Goal: Transaction & Acquisition: Purchase product/service

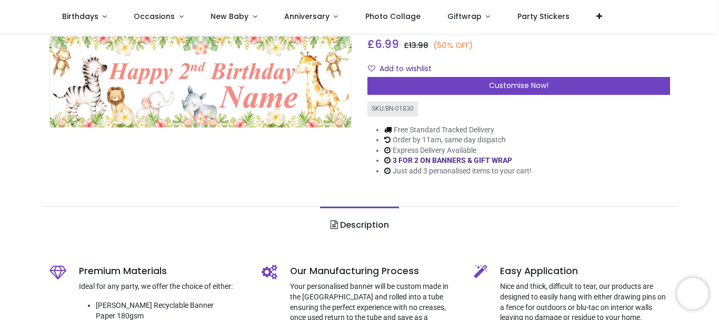
scroll to position [112, 0]
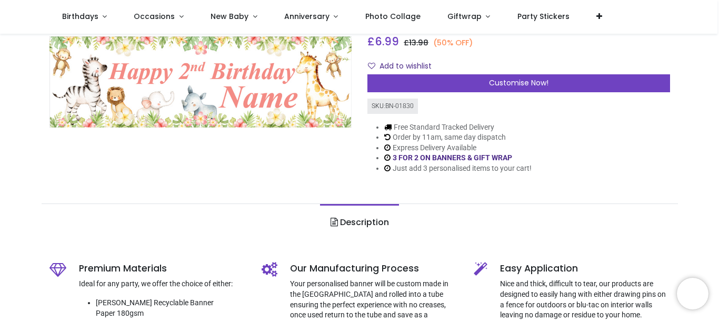
click at [507, 94] on div "Personalised Happy 2nd Birthday Banner - Baby Safari Animals - Custom Name http…" at bounding box center [519, 72] width 318 height 237
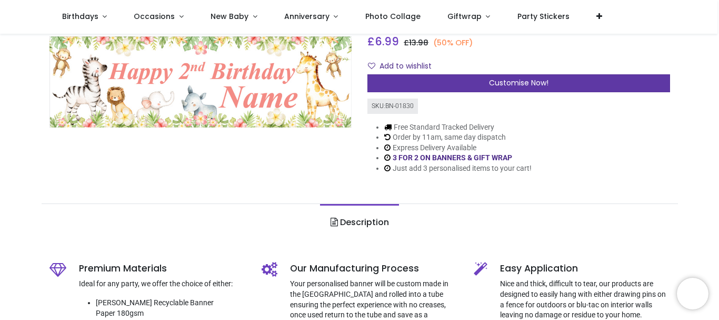
click at [504, 86] on span "Customise Now!" at bounding box center [518, 82] width 59 height 11
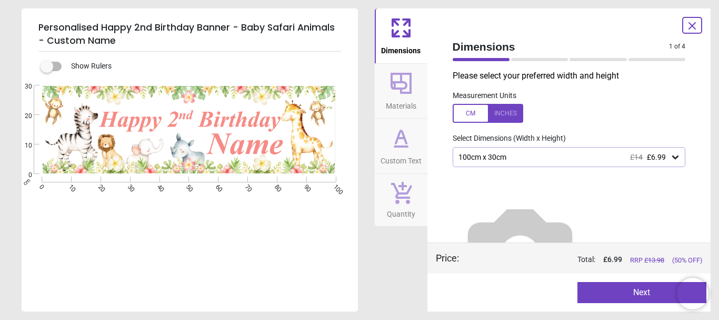
click at [401, 146] on icon at bounding box center [401, 146] width 13 height 0
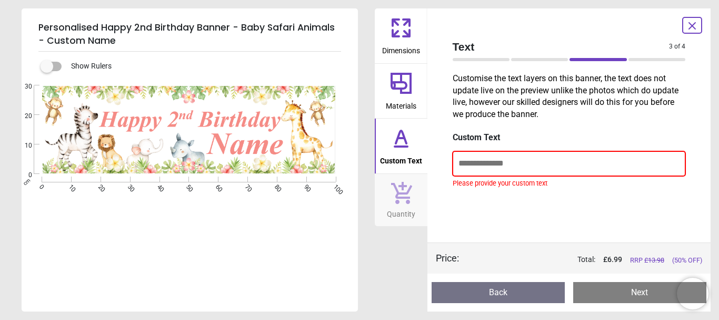
click at [512, 165] on input "text" at bounding box center [569, 163] width 233 height 24
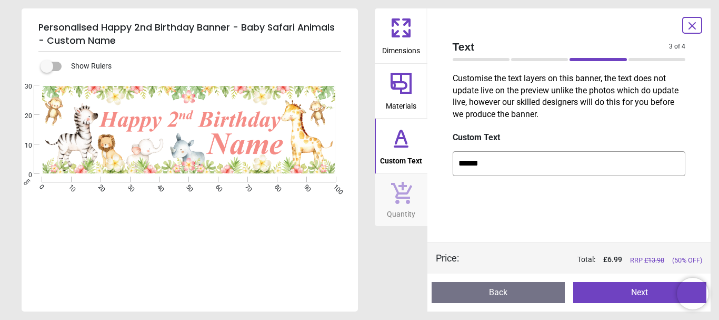
type input "******"
click at [596, 293] on button "Next" at bounding box center [639, 292] width 133 height 21
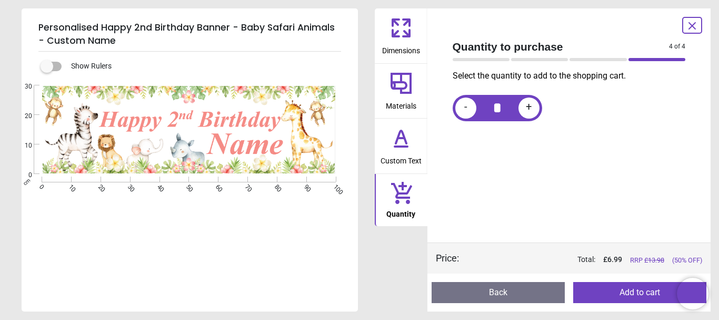
click at [407, 158] on span "Custom Text" at bounding box center [401, 159] width 41 height 16
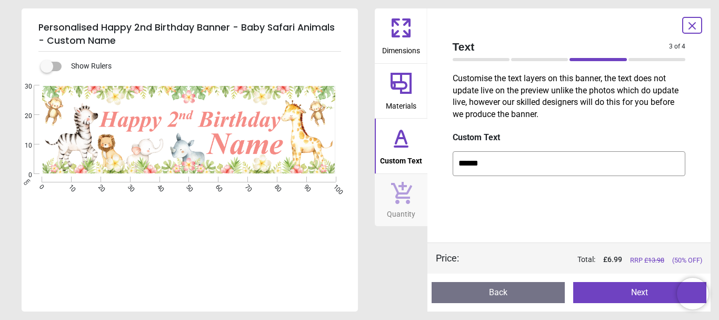
click at [394, 29] on icon at bounding box center [400, 27] width 25 height 25
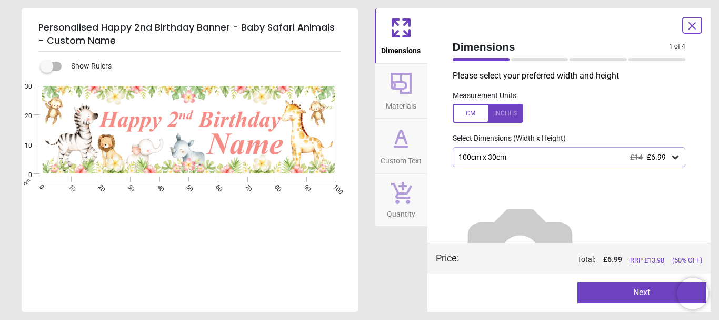
click at [620, 158] on div "100cm x 30cm £14 £6.99" at bounding box center [563, 157] width 213 height 9
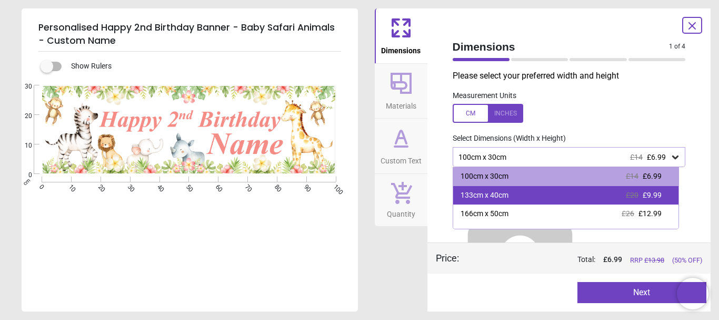
click at [610, 193] on div "133cm x 40cm £20 £9.99" at bounding box center [566, 195] width 226 height 19
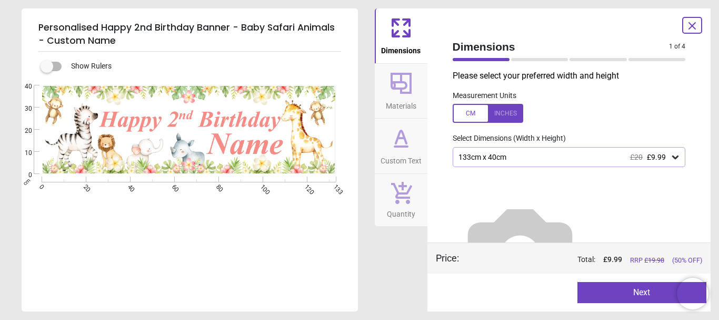
click at [603, 153] on div "133cm x 40cm £20 £9.99" at bounding box center [563, 157] width 213 height 9
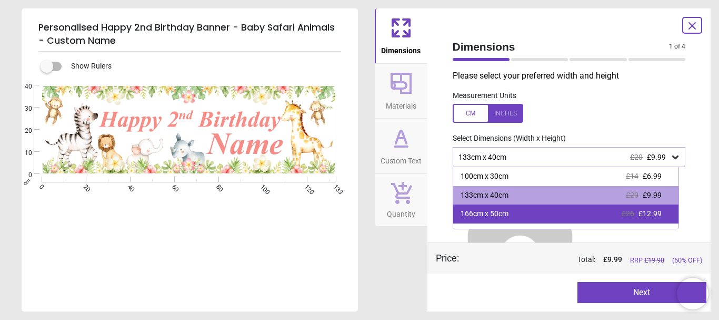
click at [576, 217] on div "166cm x 50cm £26 £12.99" at bounding box center [566, 213] width 226 height 19
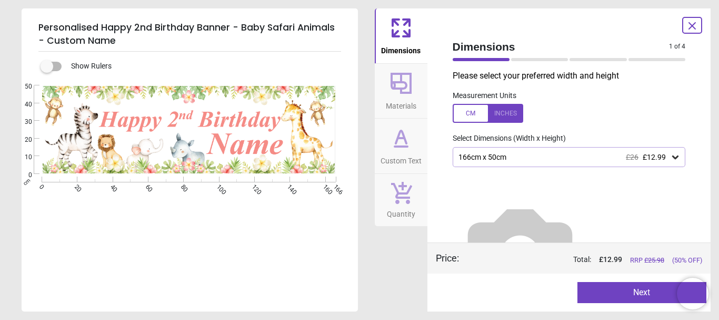
click at [591, 156] on div "166cm x 50cm £26 £12.99" at bounding box center [563, 157] width 213 height 9
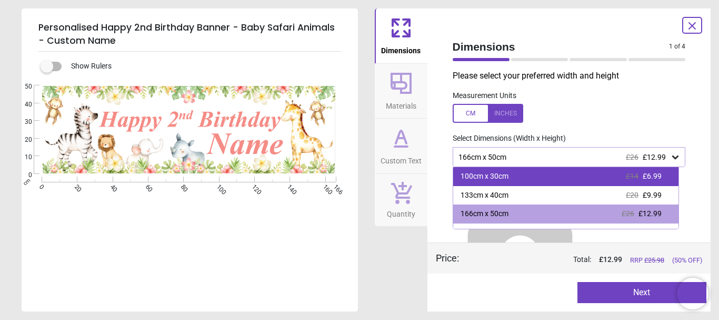
click at [570, 182] on div "100cm x 30cm £14 £6.99" at bounding box center [566, 176] width 226 height 19
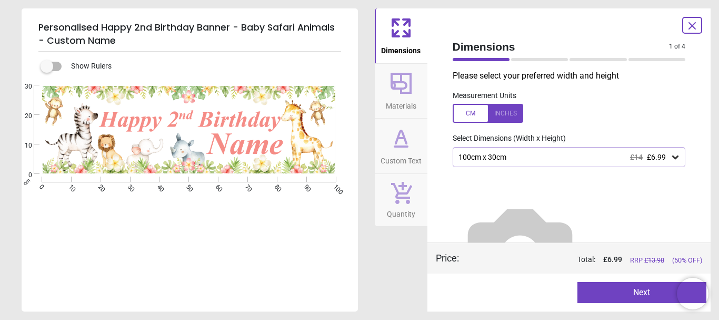
click at [564, 163] on div "100cm x 30cm £14 £6.99" at bounding box center [569, 157] width 233 height 20
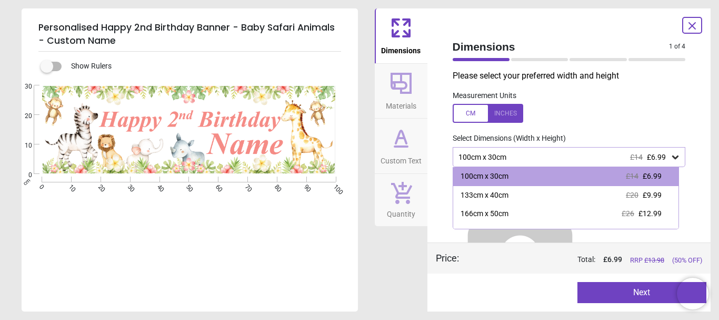
click at [632, 115] on label at bounding box center [569, 113] width 233 height 19
click at [403, 89] on icon at bounding box center [401, 83] width 21 height 21
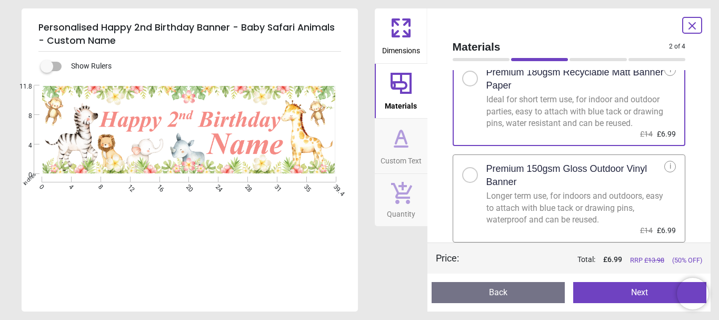
scroll to position [44, 0]
click at [416, 150] on button "Custom Text" at bounding box center [401, 145] width 53 height 55
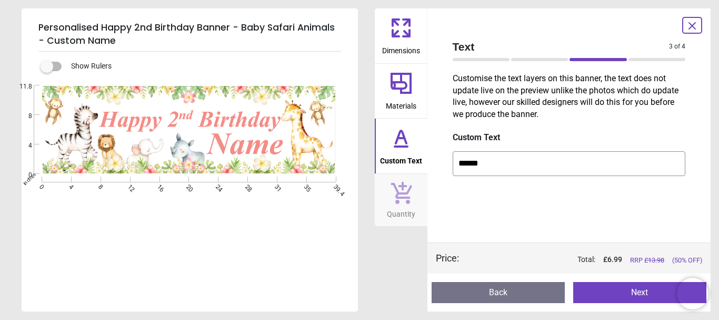
click at [401, 190] on icon at bounding box center [401, 192] width 22 height 23
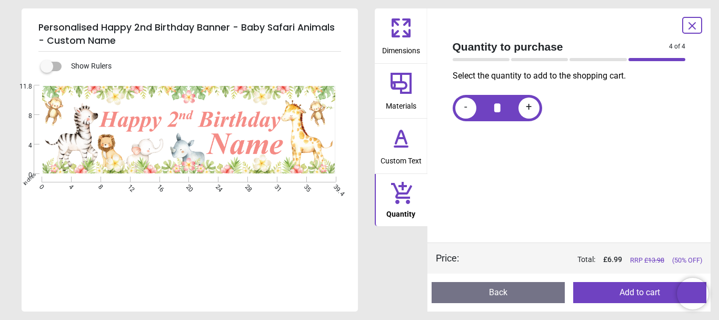
click at [398, 158] on span "Custom Text" at bounding box center [401, 159] width 41 height 16
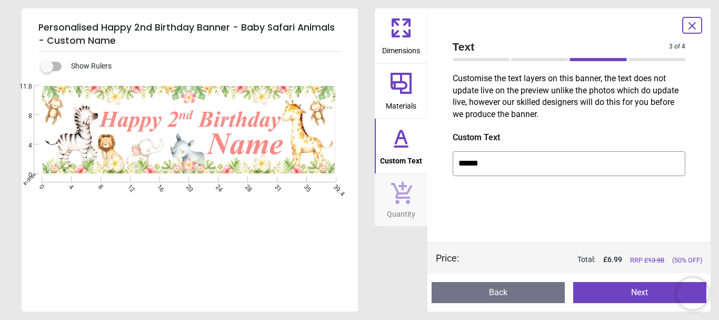
drag, startPoint x: 554, startPoint y: 161, endPoint x: 440, endPoint y: 174, distance: 115.5
click at [440, 174] on div "Text 3 of 4 3 of 5 Customise the text layers on this banner, the text does not …" at bounding box center [569, 159] width 284 height 303
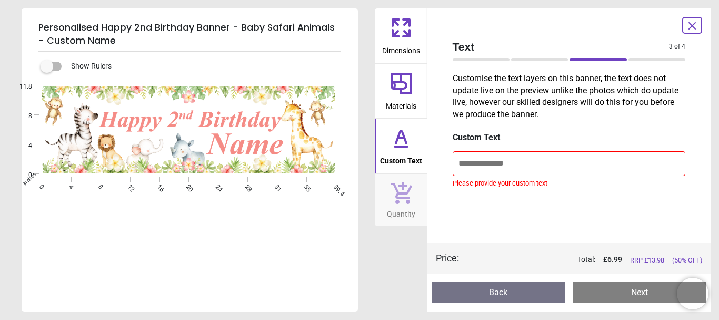
click at [697, 29] on icon at bounding box center [692, 25] width 13 height 13
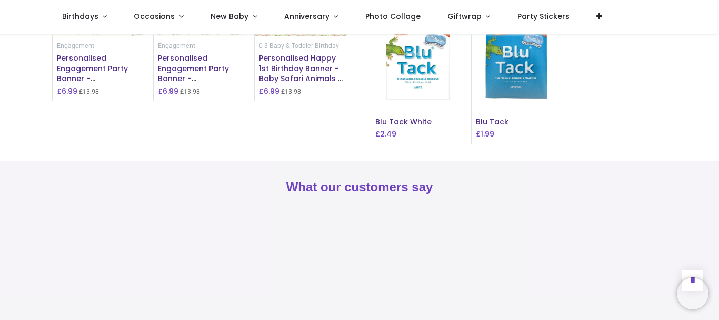
scroll to position [849, 0]
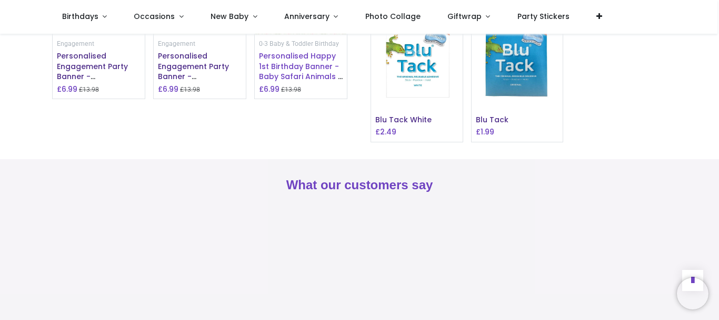
click at [330, 102] on span "Personalised Happy 1st Birthday Banner - Baby Safari Animals - Custom Name & 2 …" at bounding box center [301, 77] width 84 height 52
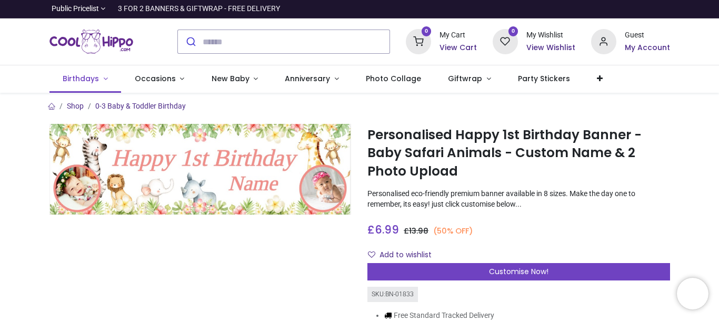
click at [84, 76] on span "Birthdays" at bounding box center [81, 78] width 36 height 11
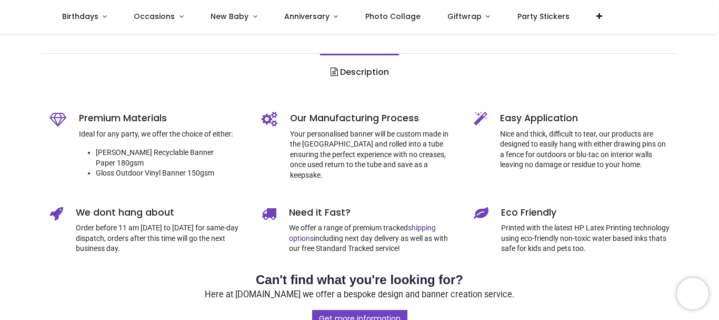
scroll to position [559, 0]
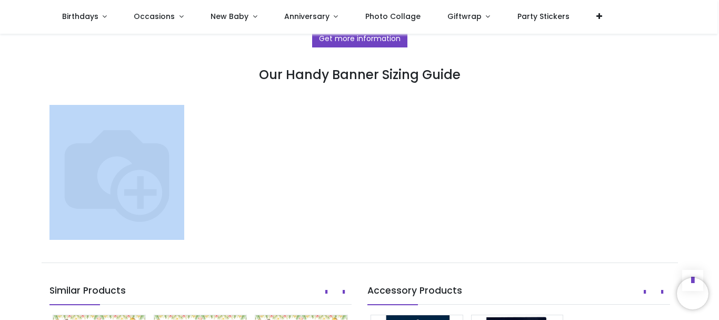
drag, startPoint x: 716, startPoint y: 125, endPoint x: 711, endPoint y: 55, distance: 69.6
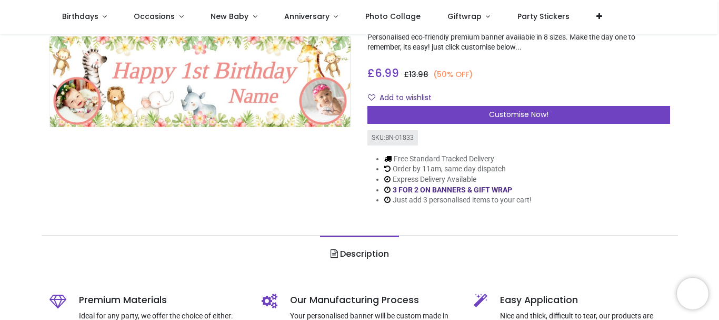
scroll to position [0, 0]
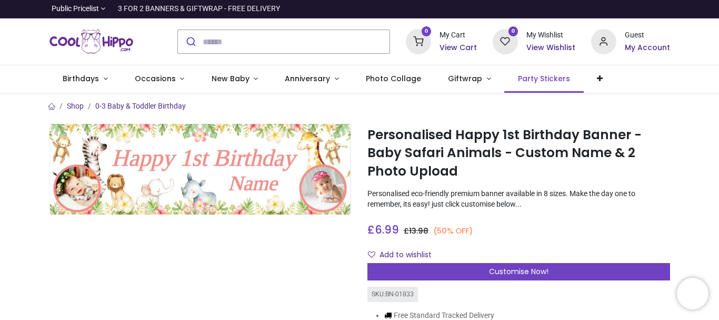
click at [554, 85] on link "Party Stickers" at bounding box center [543, 78] width 79 height 27
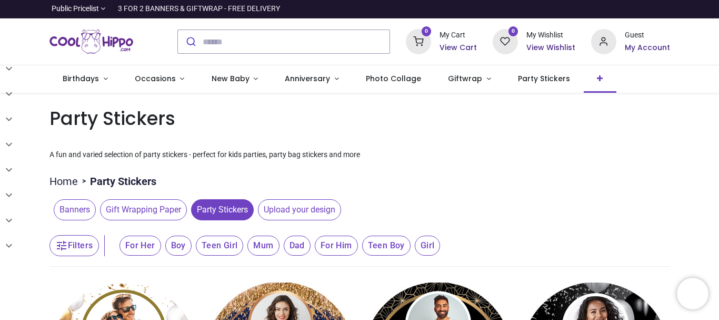
click at [597, 75] on icon at bounding box center [600, 78] width 6 height 7
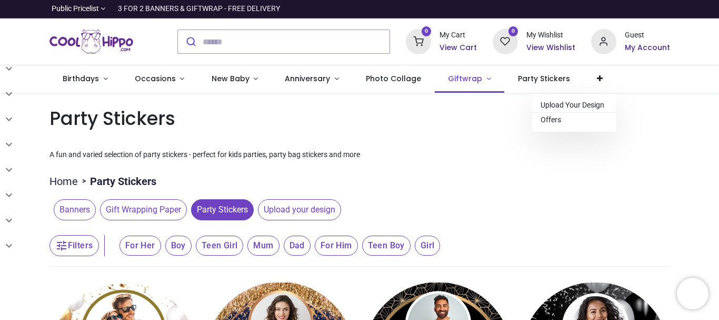
click at [437, 80] on link "Giftwrap" at bounding box center [470, 78] width 70 height 27
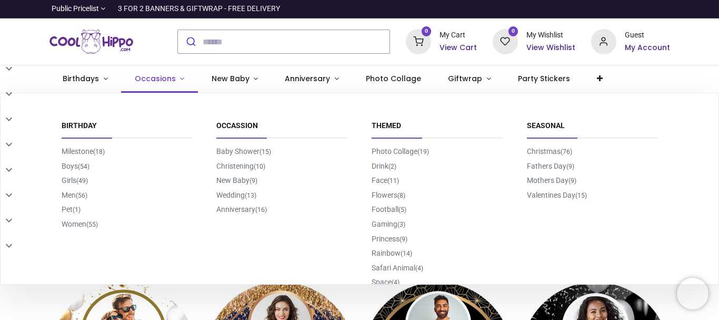
click at [153, 76] on span "Occasions" at bounding box center [155, 78] width 41 height 11
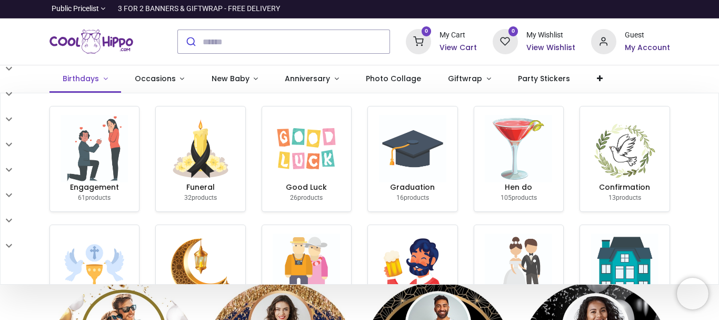
click at [81, 76] on span "Birthdays" at bounding box center [81, 78] width 36 height 11
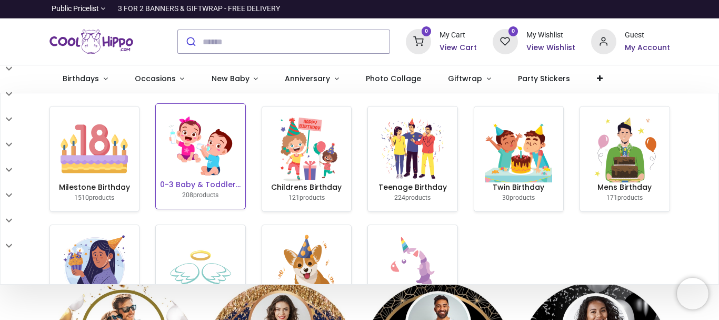
click at [208, 146] on img at bounding box center [200, 145] width 67 height 67
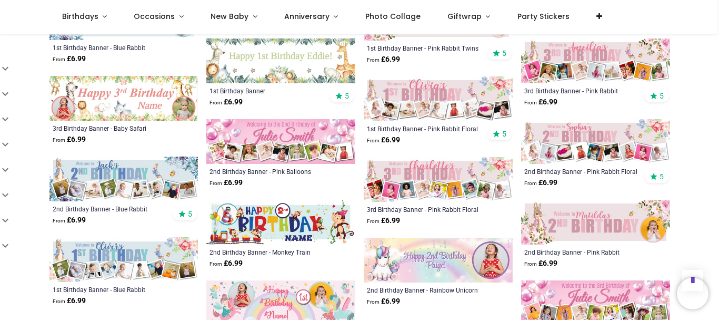
scroll to position [489, 0]
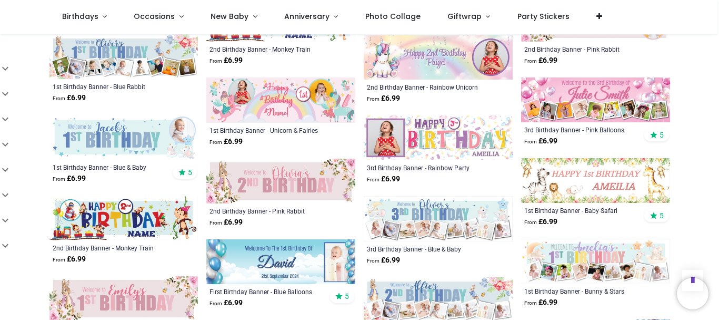
scroll to position [726, 0]
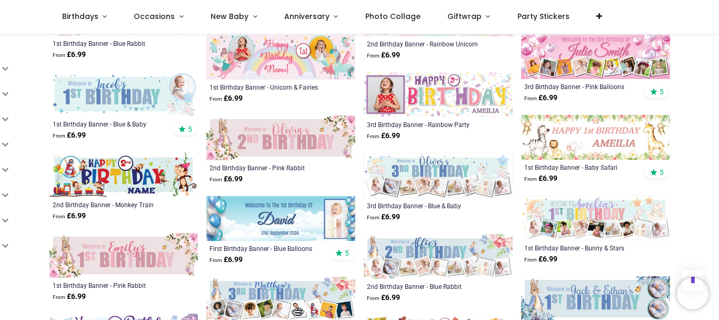
drag, startPoint x: 713, startPoint y: 153, endPoint x: 719, endPoint y: 148, distance: 7.4
click at [719, 148] on div "Login • Register Birthdays Milestone Birthday 1510 products 208" at bounding box center [359, 160] width 719 height 320
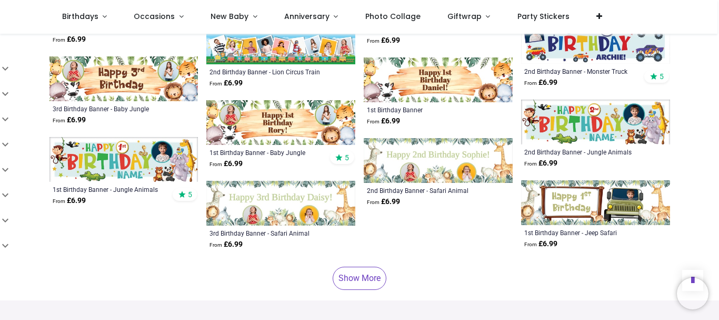
scroll to position [1174, 0]
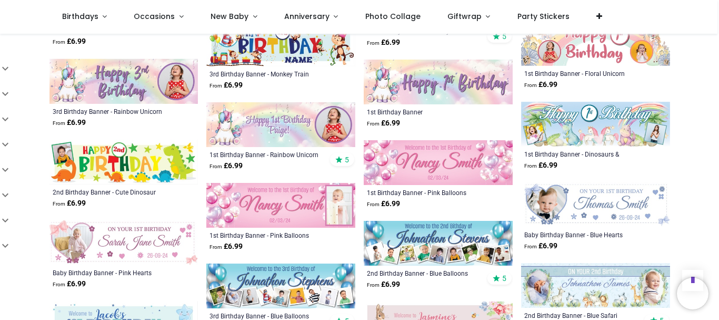
scroll to position [1391, 0]
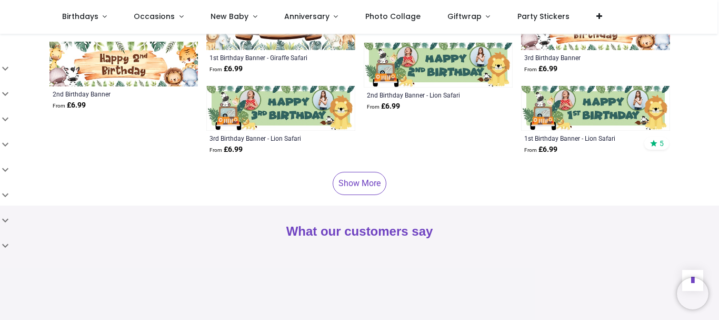
scroll to position [2354, 0]
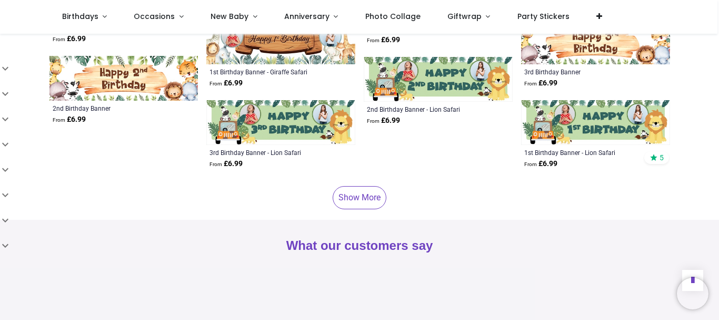
click at [357, 186] on link "Show More" at bounding box center [360, 197] width 54 height 23
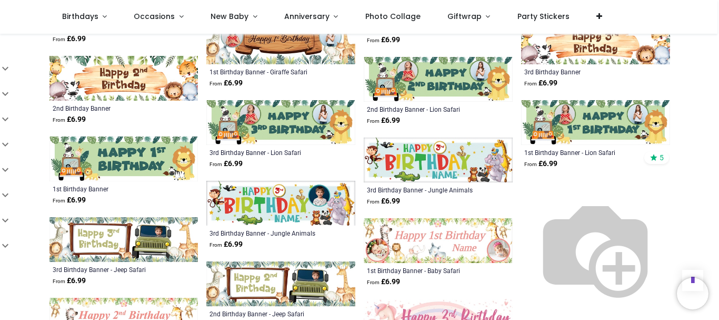
scroll to position [2588, 0]
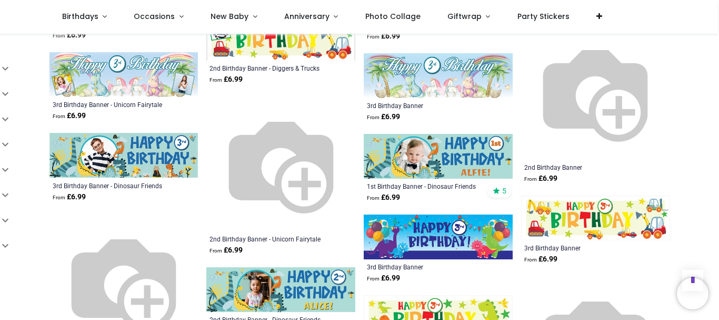
scroll to position [3173, 0]
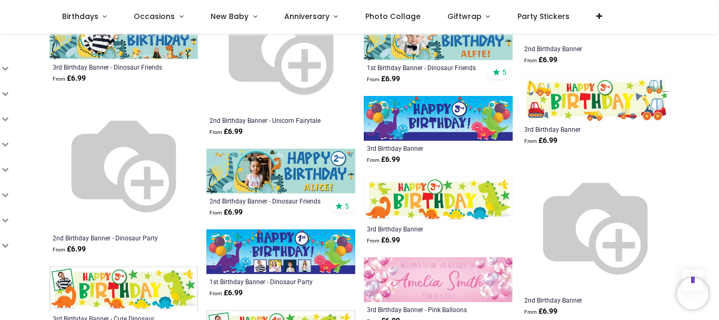
scroll to position [3316, 0]
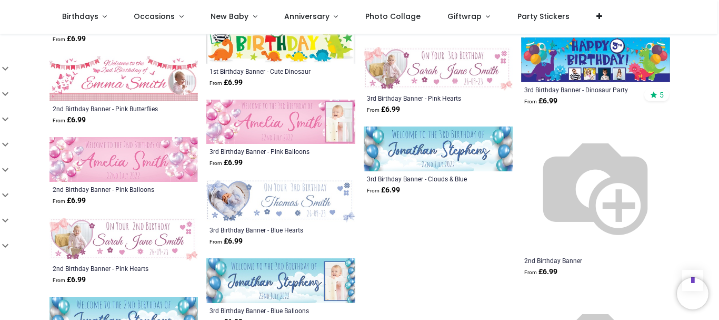
scroll to position [3576, 0]
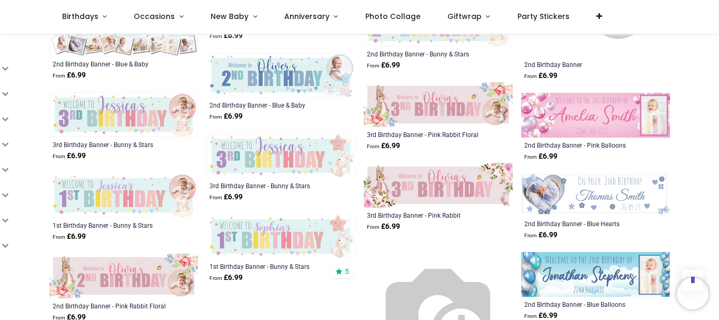
scroll to position [3912, 0]
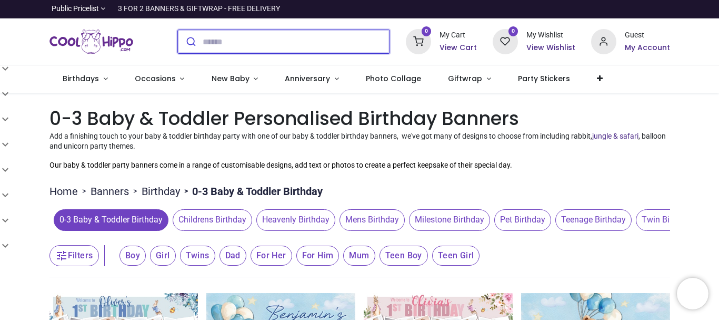
click at [221, 44] on input "search" at bounding box center [296, 41] width 187 height 23
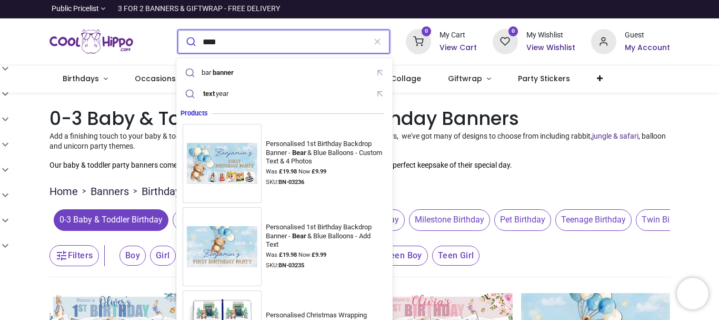
type input "****"
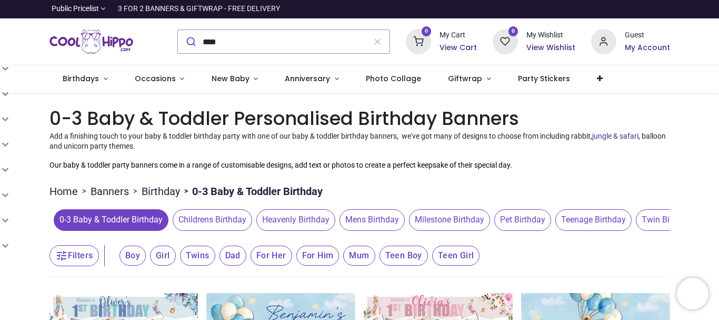
drag, startPoint x: 606, startPoint y: 109, endPoint x: 599, endPoint y: 109, distance: 6.8
click at [606, 109] on h1 "0-3 Baby & Toddler Personalised Birthday Banners" at bounding box center [359, 118] width 621 height 26
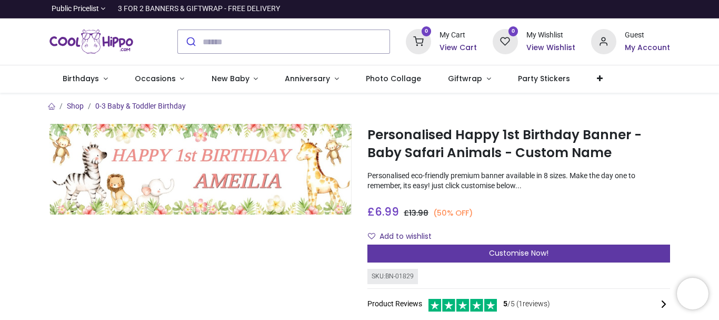
click at [450, 251] on div "Customise Now!" at bounding box center [518, 253] width 303 height 18
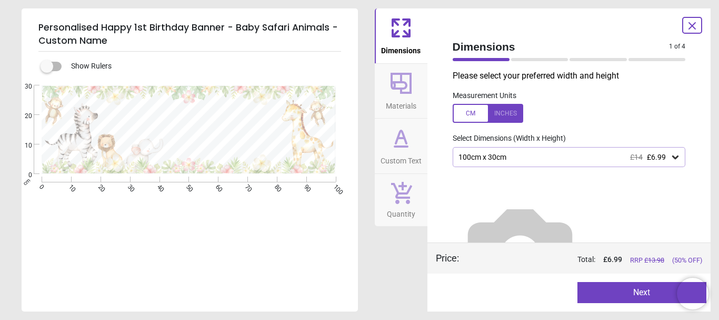
click at [621, 292] on button "Next" at bounding box center [641, 292] width 129 height 21
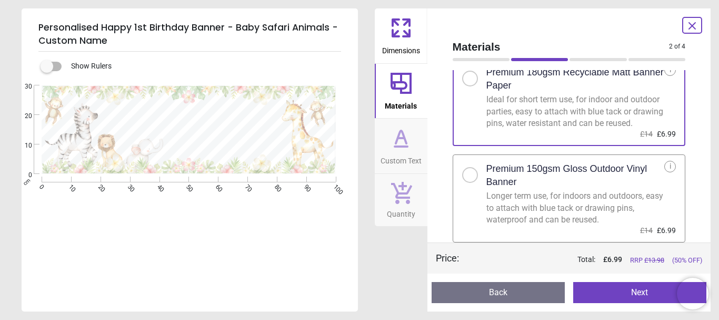
scroll to position [44, 0]
click at [630, 287] on button "Next" at bounding box center [639, 292] width 133 height 21
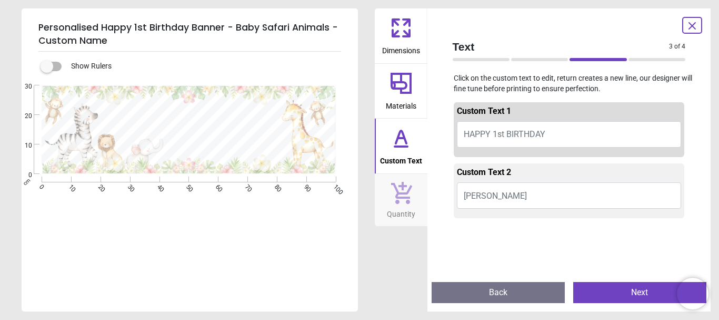
click at [500, 199] on button "AMEILIA" at bounding box center [569, 195] width 225 height 26
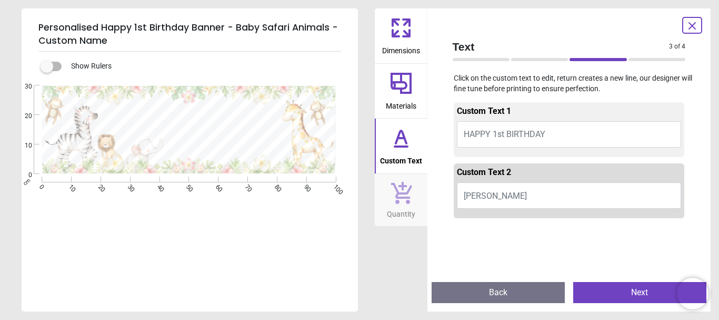
type textarea "*"
type textarea "********"
click at [494, 135] on span "HAPPY 1st BIRTHDAY" at bounding box center [505, 134] width 82 height 10
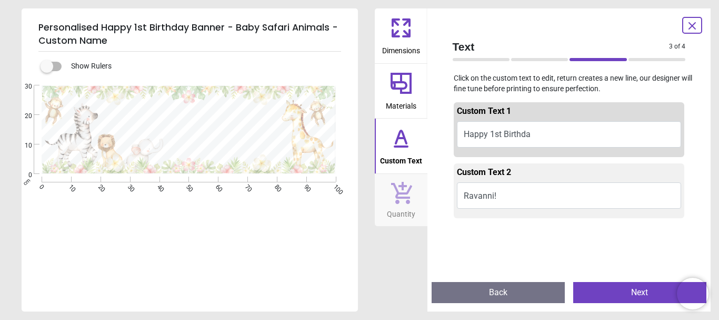
scroll to position [0, 0]
type textarea "**********"
click at [515, 199] on button "Ravanni!" at bounding box center [569, 195] width 225 height 26
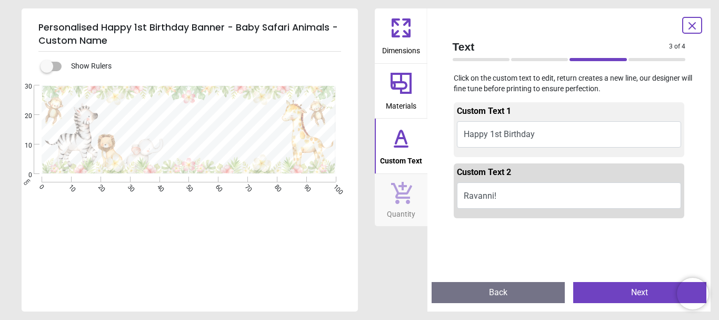
click at [515, 199] on button "Ravanni!" at bounding box center [569, 195] width 225 height 26
type textarea "*******"
click at [625, 292] on button "Next" at bounding box center [639, 292] width 133 height 21
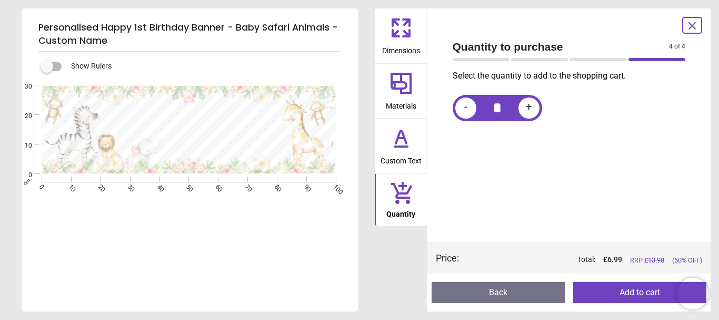
click at [615, 291] on button "Add to cart" at bounding box center [639, 292] width 133 height 21
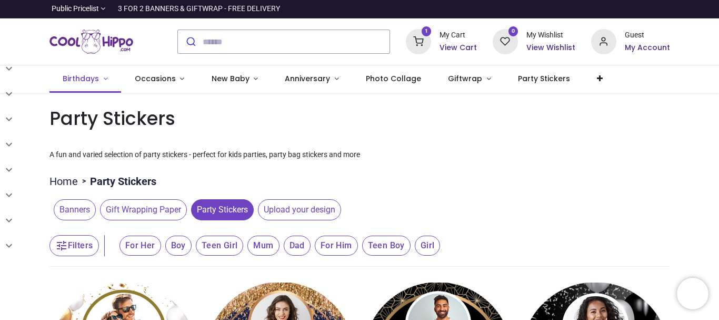
click at [96, 82] on span "Birthdays" at bounding box center [81, 78] width 36 height 11
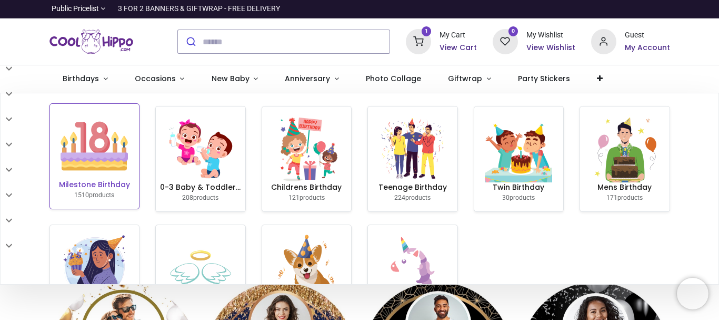
click at [72, 180] on h6 "Milestone Birthday" at bounding box center [94, 184] width 81 height 11
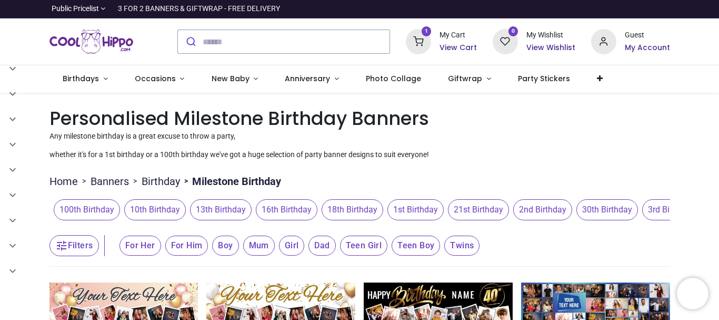
click at [422, 213] on span "1st Birthday" at bounding box center [415, 209] width 56 height 21
click at [418, 207] on span "1st Birthday" at bounding box center [415, 209] width 56 height 21
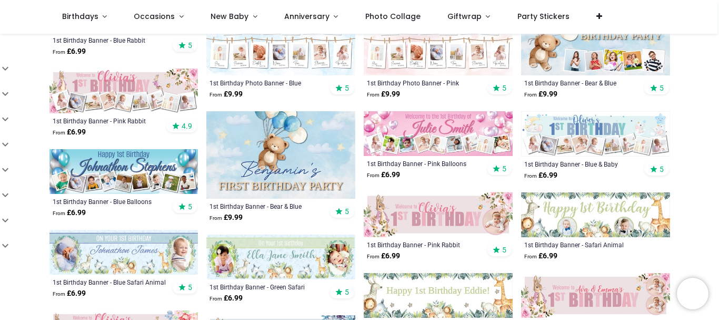
scroll to position [238, 0]
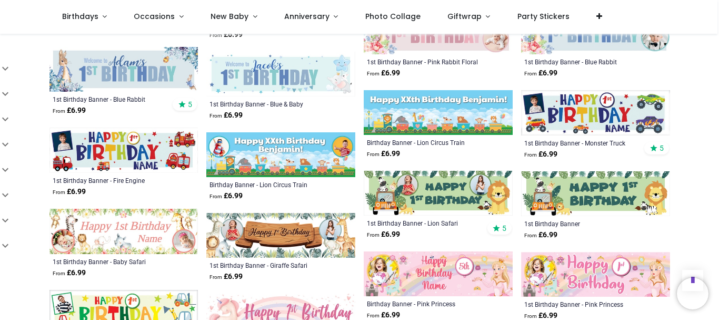
scroll to position [1066, 0]
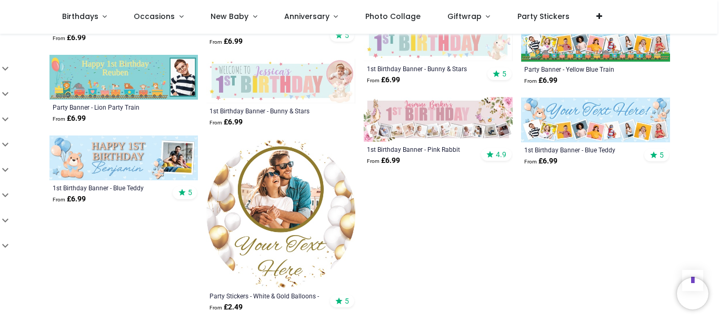
scroll to position [1524, 0]
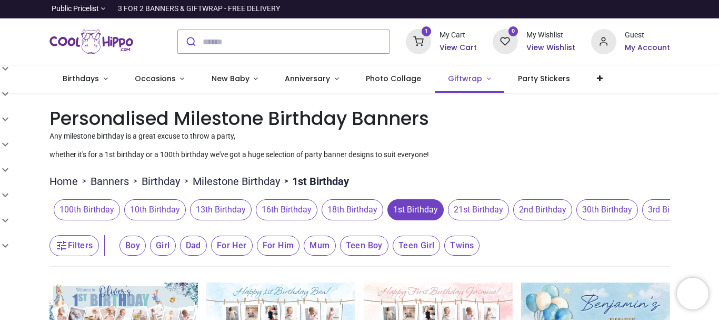
click at [481, 92] on link "Giftwrap" at bounding box center [470, 78] width 70 height 27
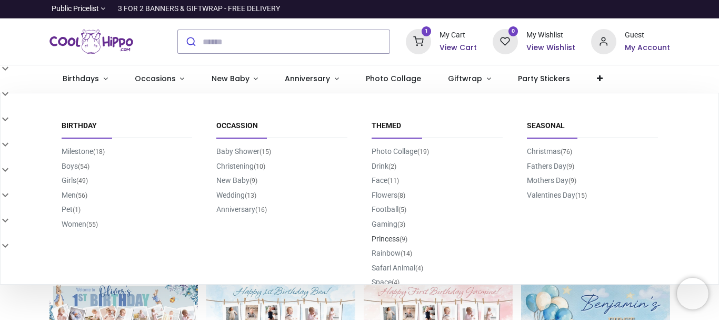
click at [387, 242] on link "Princess (9)" at bounding box center [390, 238] width 36 height 8
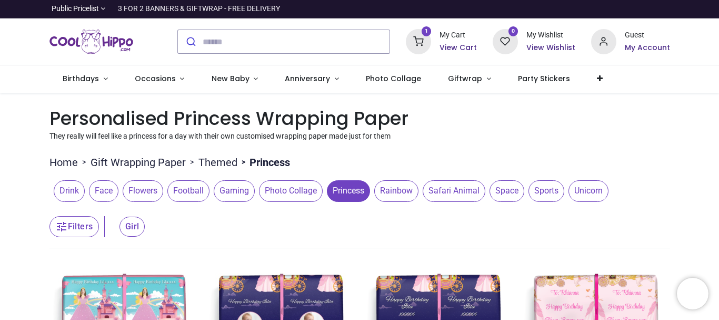
click at [436, 46] on div "1 My Cart View Cart" at bounding box center [441, 41] width 71 height 25
click at [449, 46] on h6 "View Cart" at bounding box center [458, 48] width 37 height 11
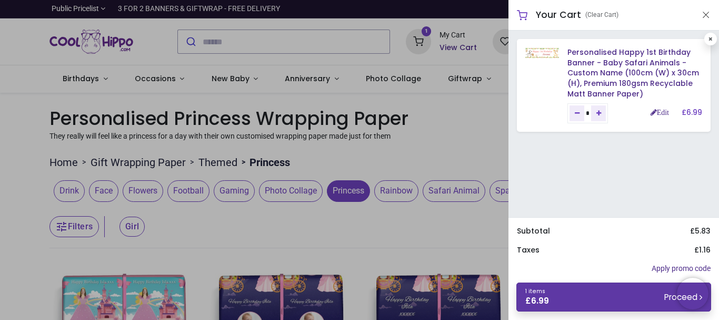
click at [669, 290] on link "1 items £ 6.99 Proceed" at bounding box center [613, 296] width 195 height 29
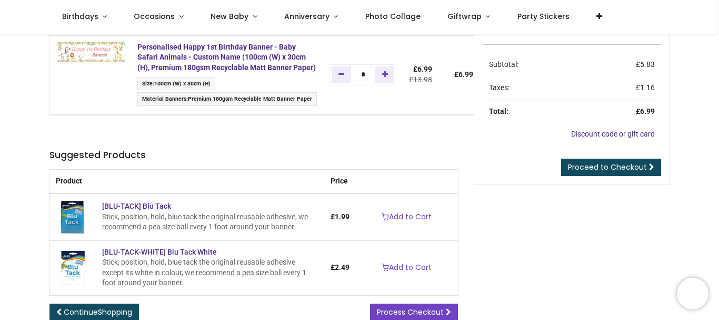
scroll to position [73, 0]
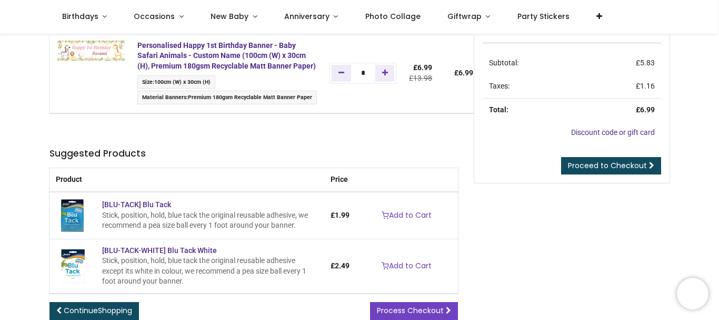
drag, startPoint x: 717, startPoint y: 136, endPoint x: 715, endPoint y: 180, distance: 44.2
click at [715, 180] on div "Review Order Address Confirm Order Price" at bounding box center [359, 151] width 719 height 380
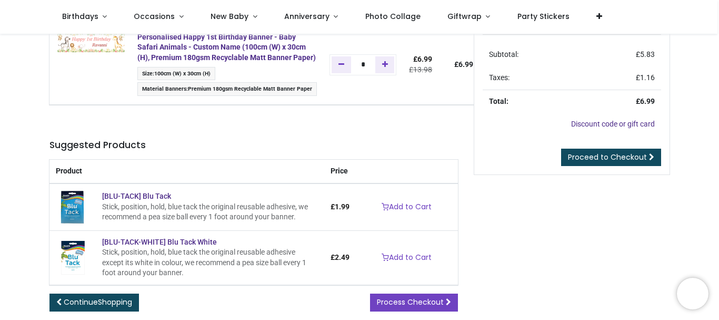
scroll to position [73, 0]
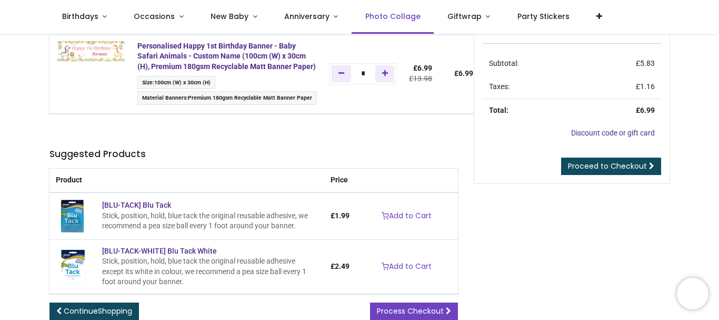
click at [365, 16] on span "Photo Collage" at bounding box center [392, 16] width 55 height 11
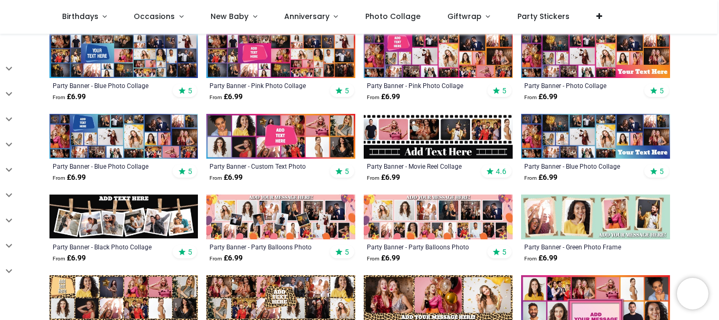
scroll to position [247, 0]
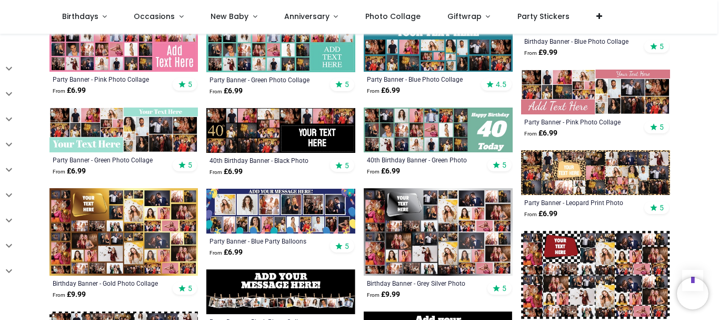
scroll to position [403, 0]
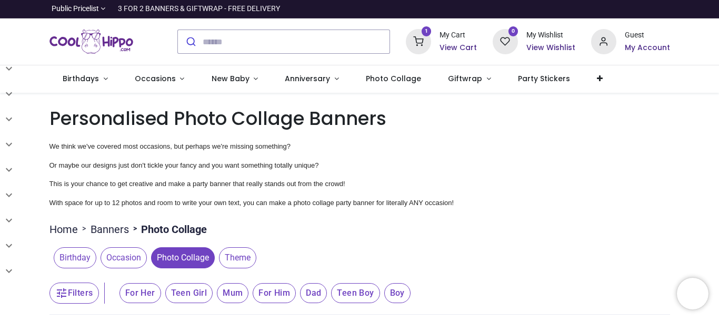
click at [456, 47] on h6 "View Cart" at bounding box center [458, 48] width 37 height 11
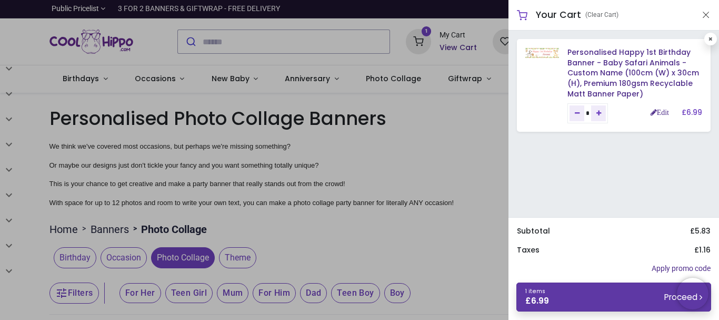
click at [629, 287] on link "1 items £ 6.99 Proceed" at bounding box center [613, 296] width 195 height 29
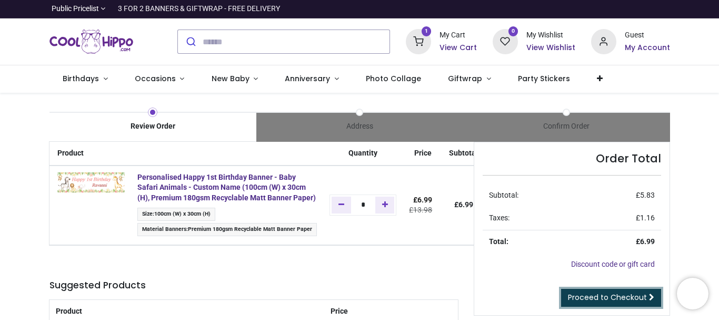
click at [629, 295] on span "Proceed to Checkout" at bounding box center [607, 297] width 79 height 11
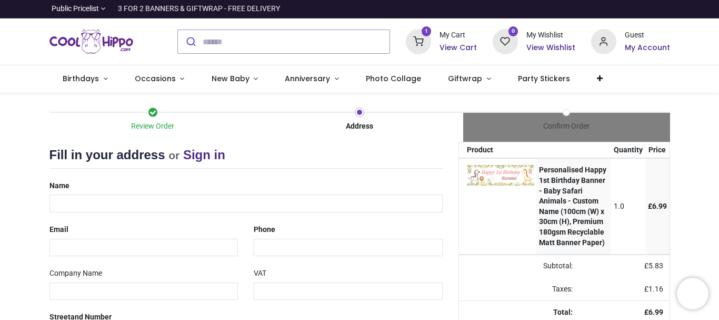
select select "***"
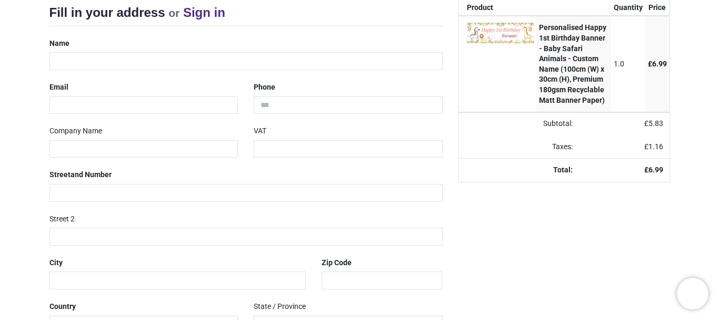
scroll to position [138, 0]
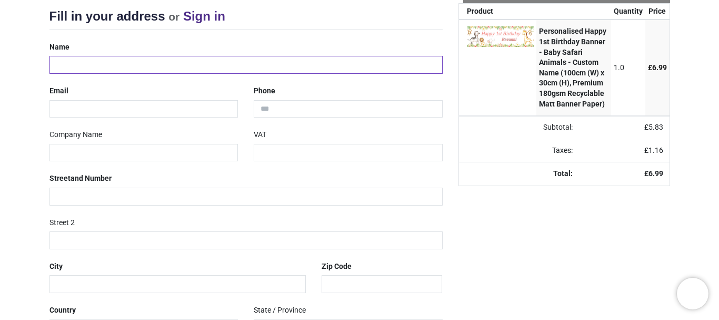
click at [125, 66] on input "text" at bounding box center [245, 65] width 393 height 18
type input "*********"
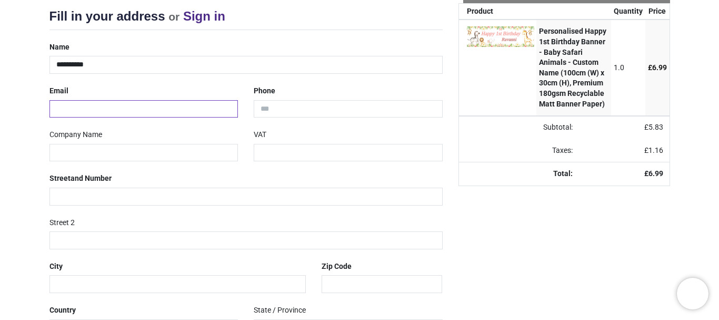
click at [129, 104] on input "email" at bounding box center [143, 109] width 189 height 18
type input "**********"
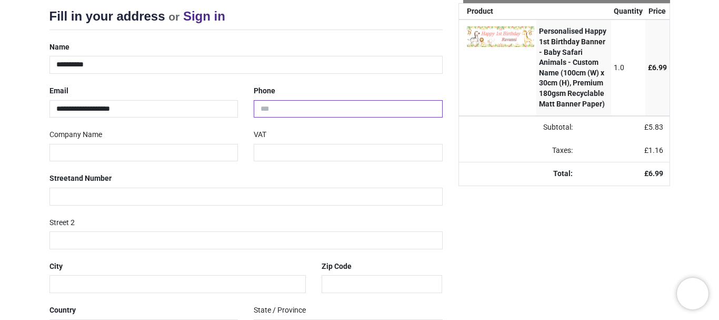
click at [272, 110] on input "tel" at bounding box center [348, 109] width 189 height 18
type input "**********"
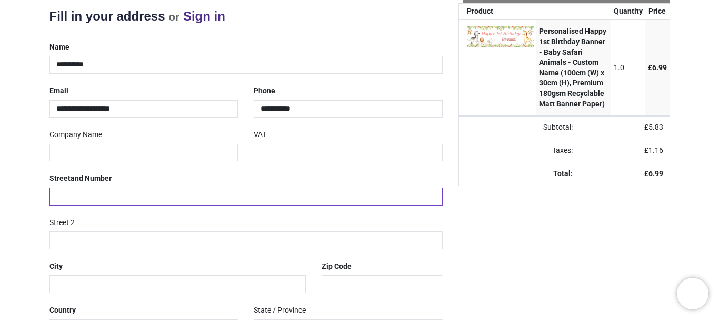
click at [215, 199] on input "text" at bounding box center [245, 196] width 393 height 18
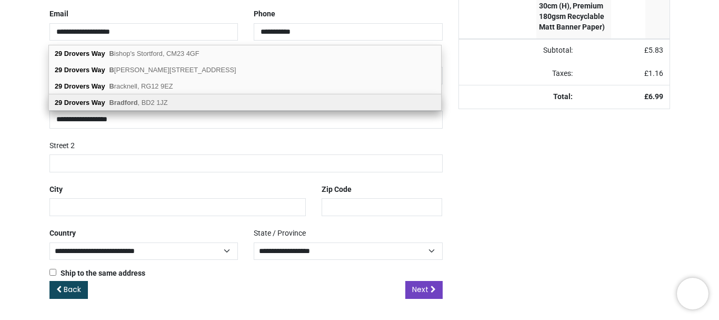
click at [245, 105] on div "29 Drovers Way Bradford , BD2 1JZ" at bounding box center [245, 102] width 392 height 16
type input "**********"
type input "*******"
select select "***"
type input "********"
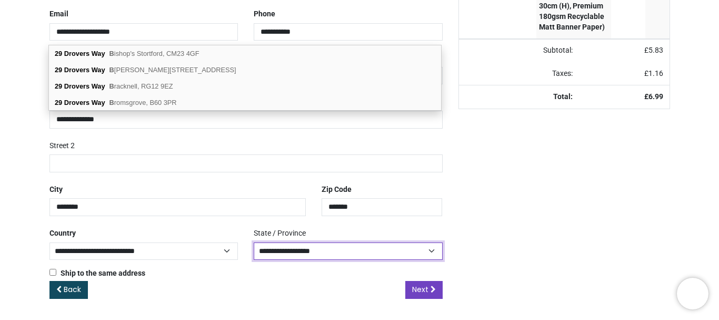
click at [325, 252] on select "**********" at bounding box center [348, 251] width 189 height 18
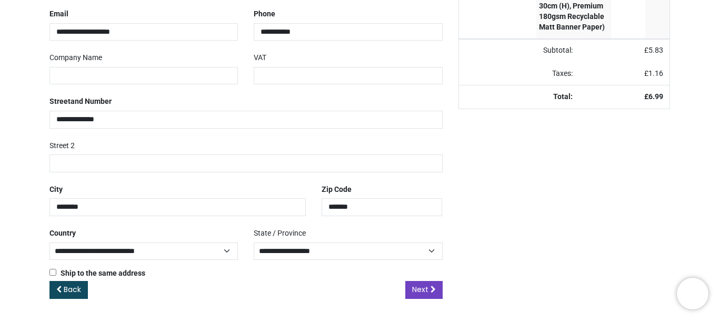
click at [525, 252] on div "Your order: £ 6.99 Product Quantity Price Personalised Happy 1st Birthday Banne…" at bounding box center [564, 120] width 227 height 388
click at [437, 296] on link "Next" at bounding box center [423, 290] width 37 height 18
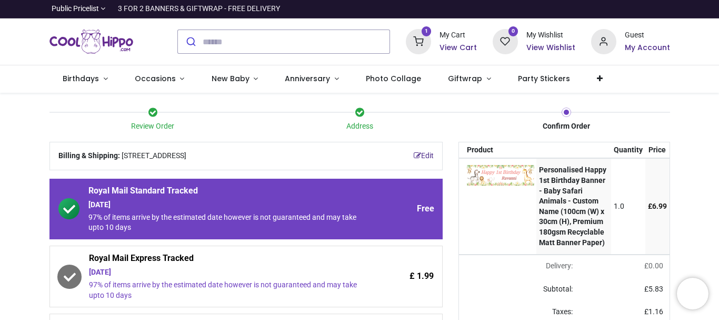
click at [367, 276] on div "£ 1.99" at bounding box center [399, 276] width 69 height 48
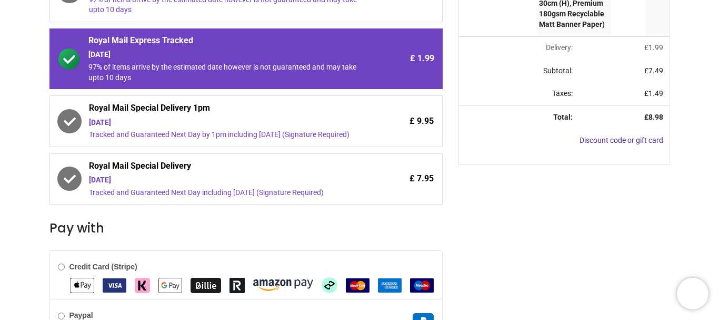
scroll to position [226, 0]
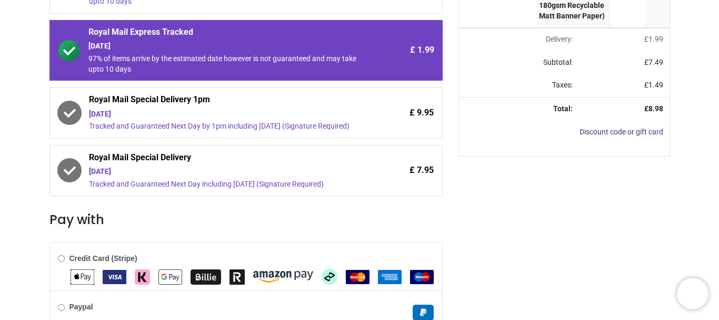
click at [276, 183] on div "Tracked and Guaranteed Next Day including Saturday (Signature Required)" at bounding box center [227, 184] width 276 height 11
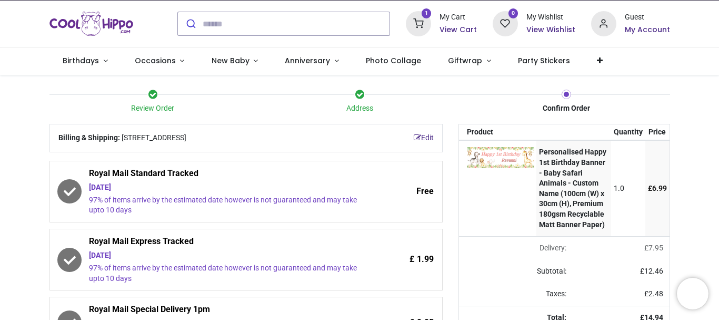
scroll to position [16, 0]
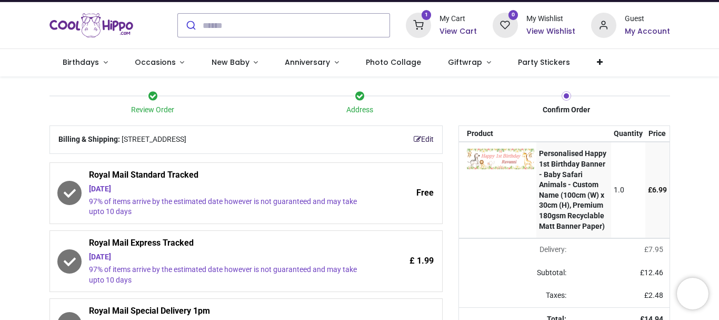
click at [424, 138] on link "Edit" at bounding box center [424, 139] width 20 height 11
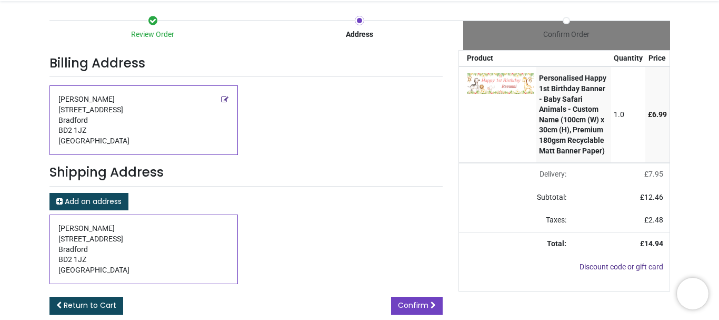
scroll to position [107, 0]
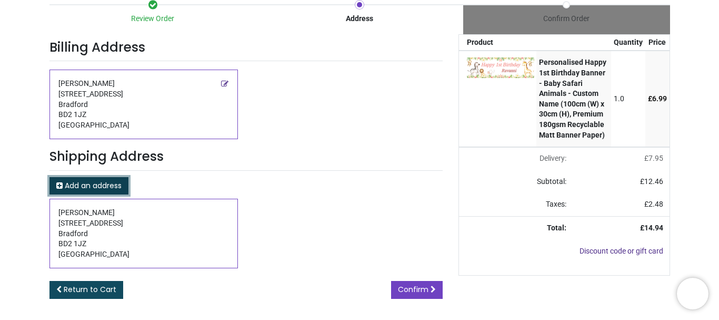
click at [114, 186] on span "Add an address" at bounding box center [93, 185] width 57 height 11
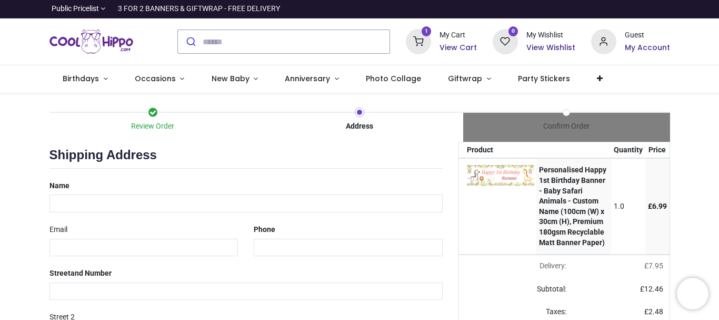
select select "***"
click at [114, 201] on input "text" at bounding box center [245, 203] width 393 height 18
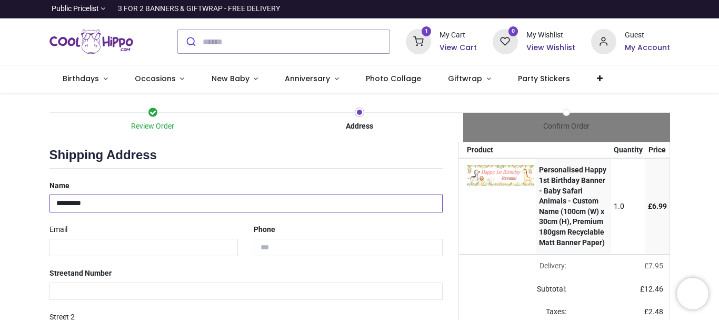
type input "*********"
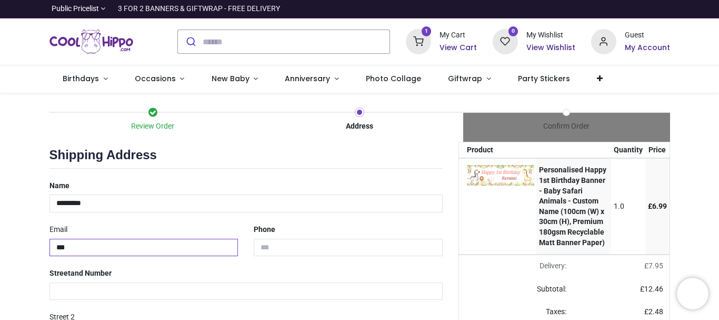
type input "**********"
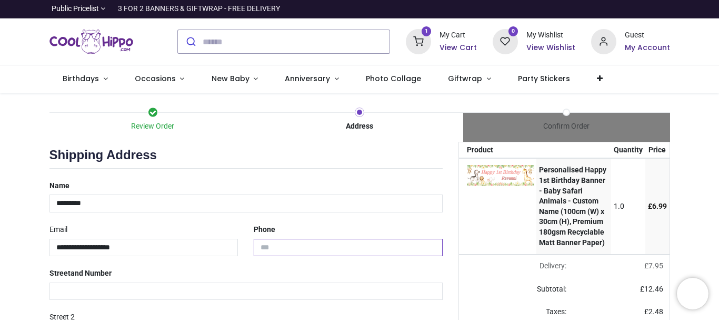
click at [267, 250] on input "tel" at bounding box center [348, 247] width 189 height 18
click at [260, 248] on input "**********" at bounding box center [348, 247] width 189 height 18
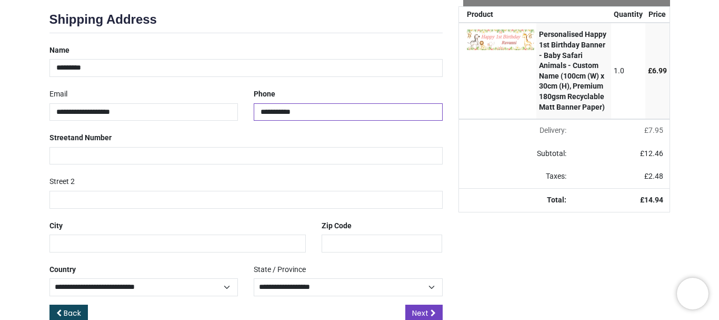
scroll to position [159, 0]
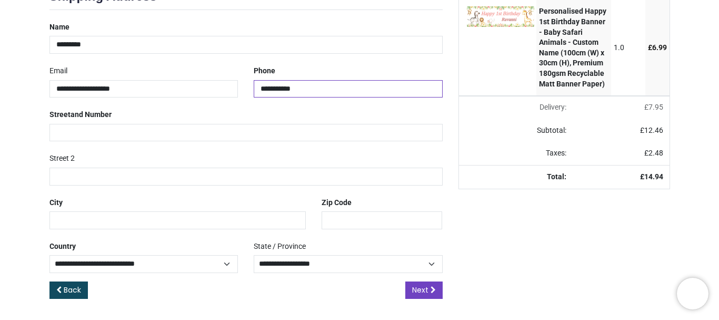
type input "**********"
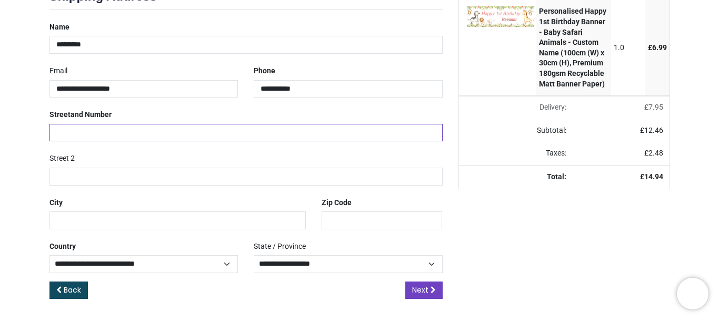
click at [259, 131] on input "text" at bounding box center [245, 133] width 393 height 18
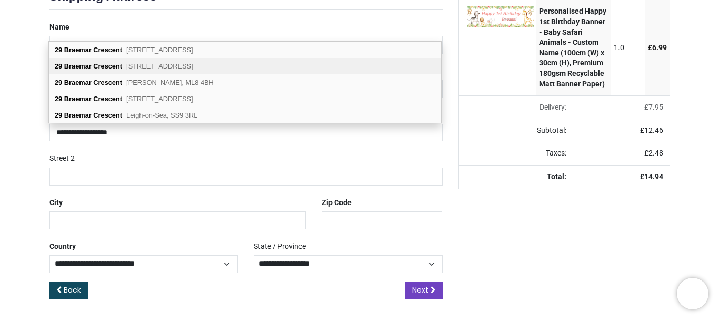
click at [168, 67] on span "Bearsden, Glasgow, G61 1DE" at bounding box center [159, 66] width 67 height 8
type input "**********"
type input "********"
type input "*******"
select select "***"
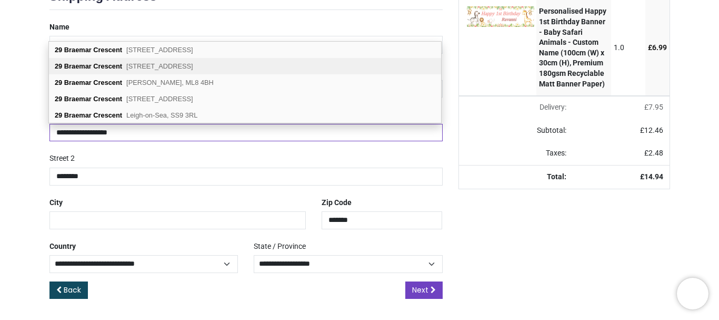
type input "*******"
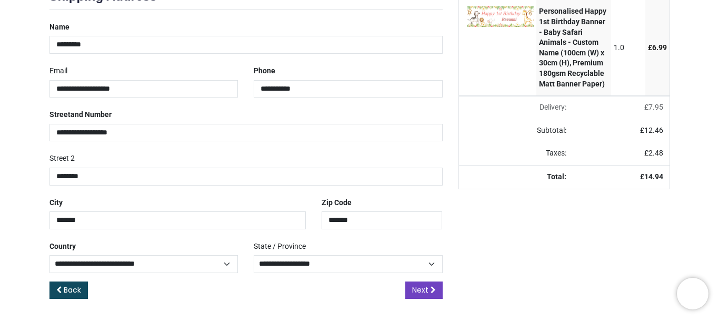
click at [168, 67] on div "**********" at bounding box center [144, 79] width 205 height 35
click at [424, 286] on span "Next" at bounding box center [420, 289] width 16 height 11
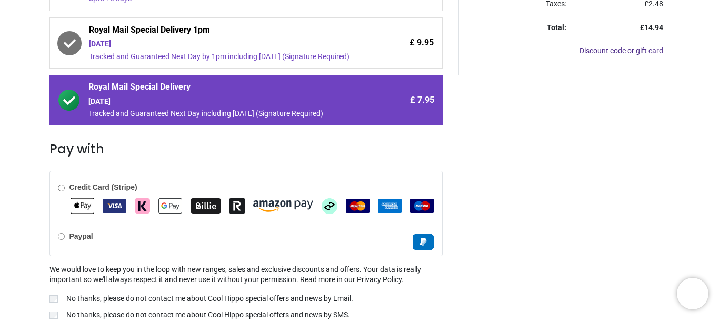
scroll to position [304, 0]
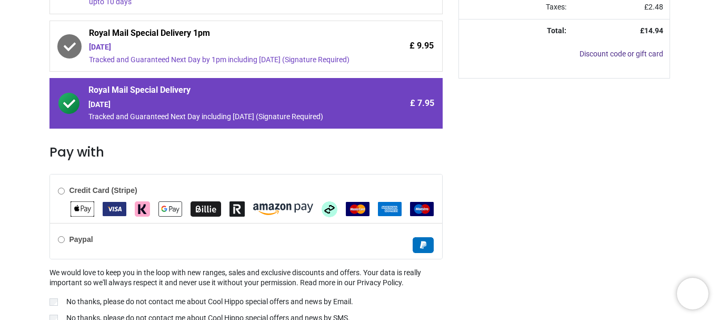
click at [72, 188] on b "Credit Card (Stripe)" at bounding box center [103, 190] width 68 height 8
click at [136, 205] on img "Klarna" at bounding box center [142, 208] width 15 height 15
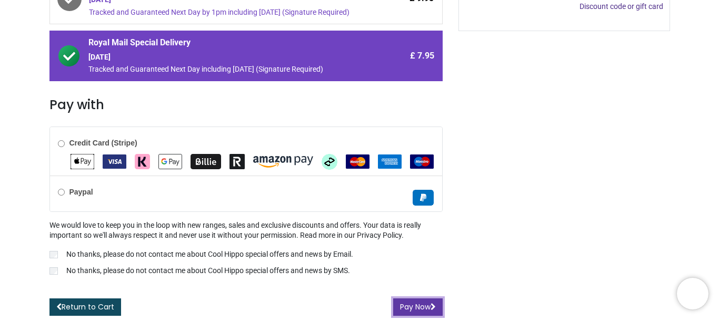
click at [409, 301] on button "Pay Now" at bounding box center [417, 307] width 49 height 18
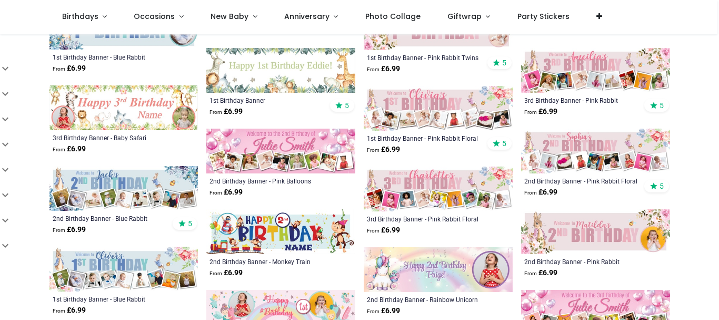
scroll to position [488, 0]
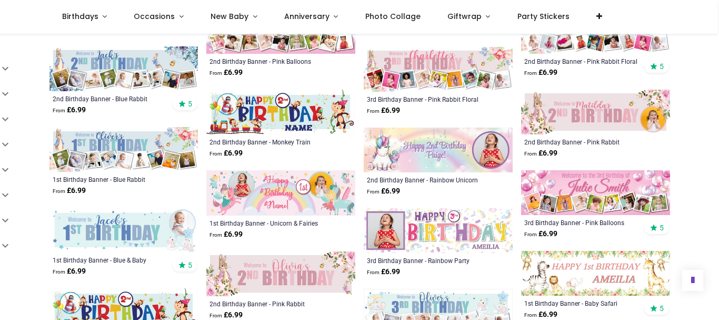
scroll to position [667, 0]
